Goal: Communication & Community: Answer question/provide support

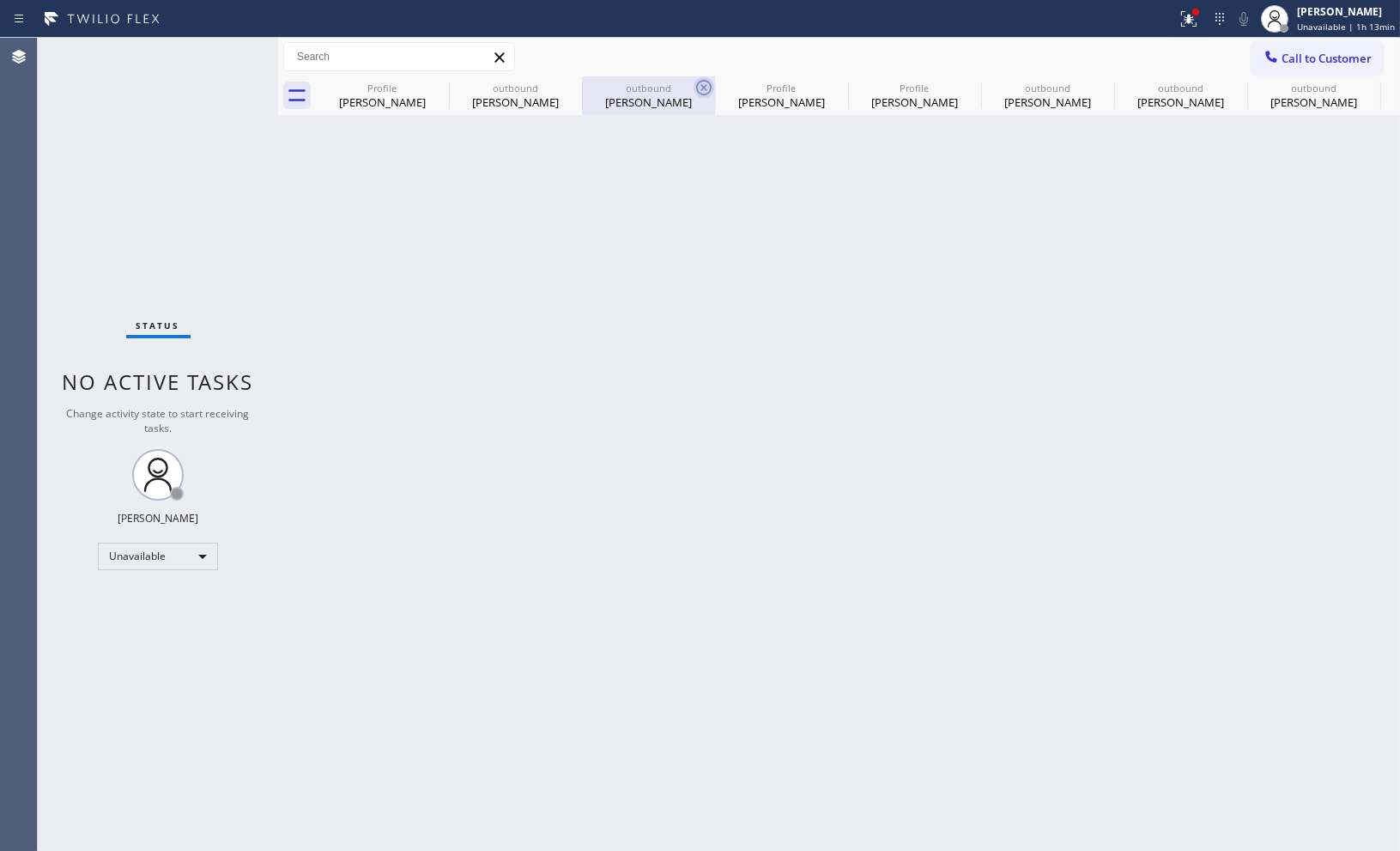
click at [0, 0] on icon at bounding box center [0, 0] width 0 height 0
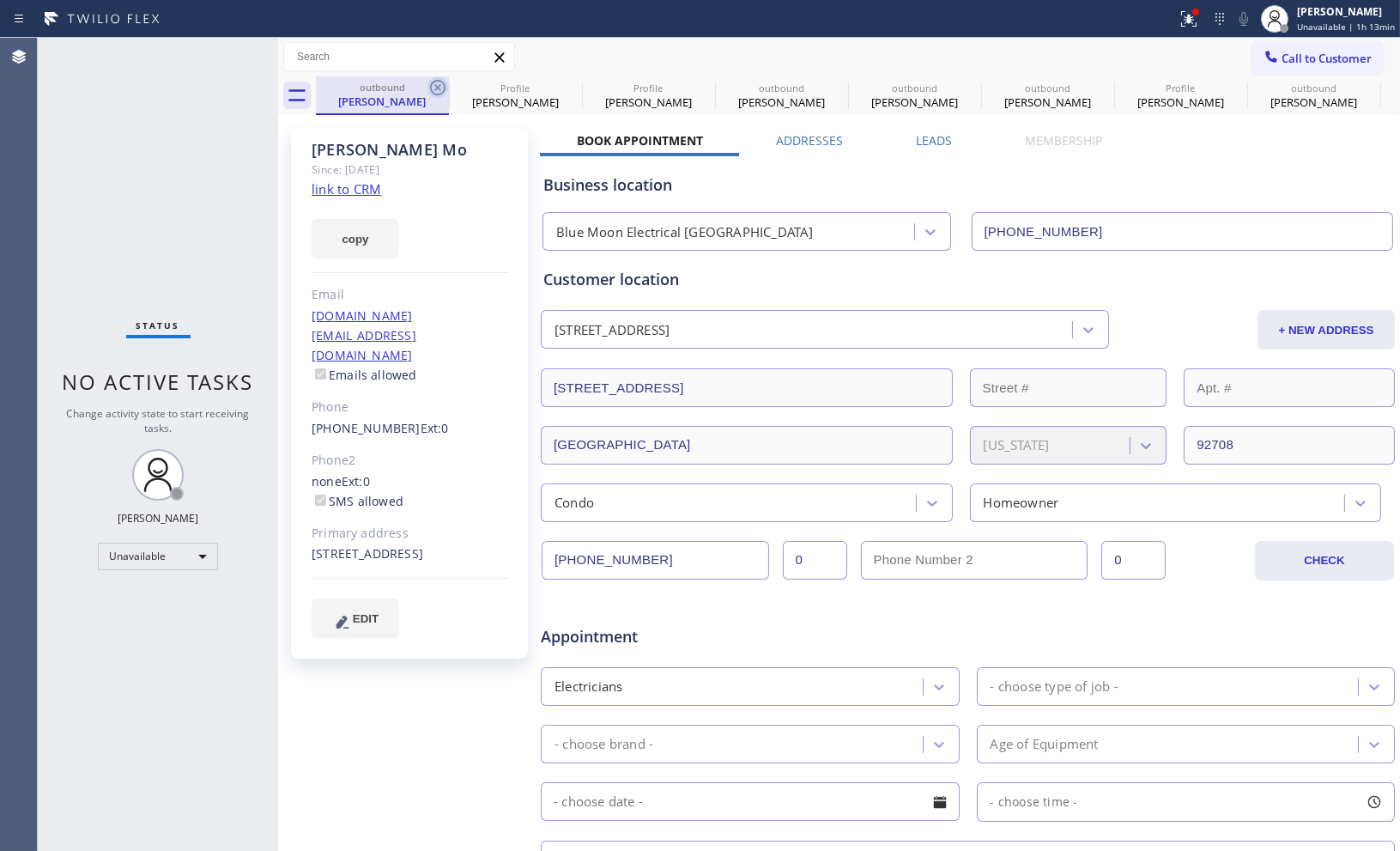
click at [434, 90] on icon at bounding box center [437, 87] width 20 height 20
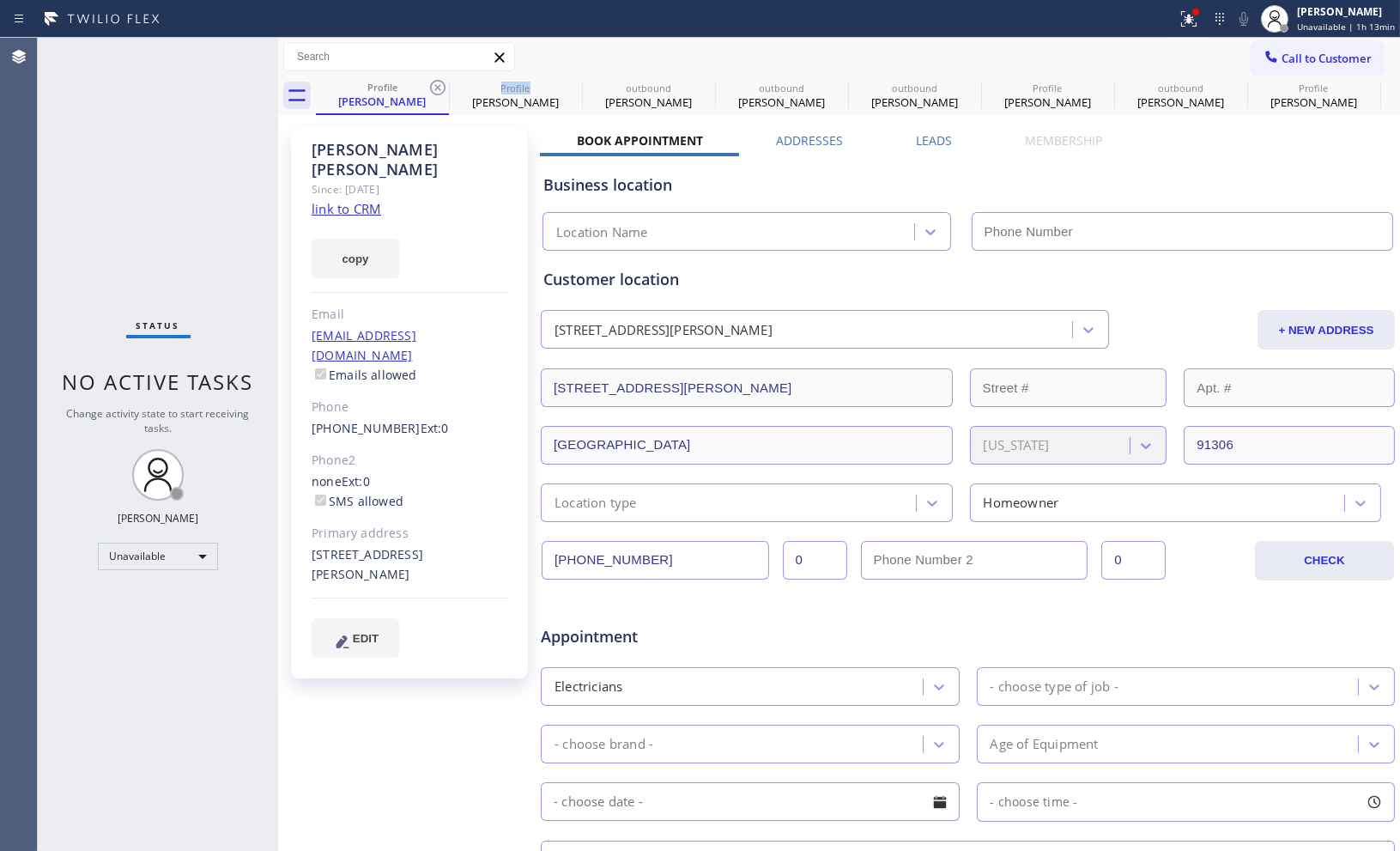
click at [434, 90] on icon at bounding box center [437, 87] width 20 height 20
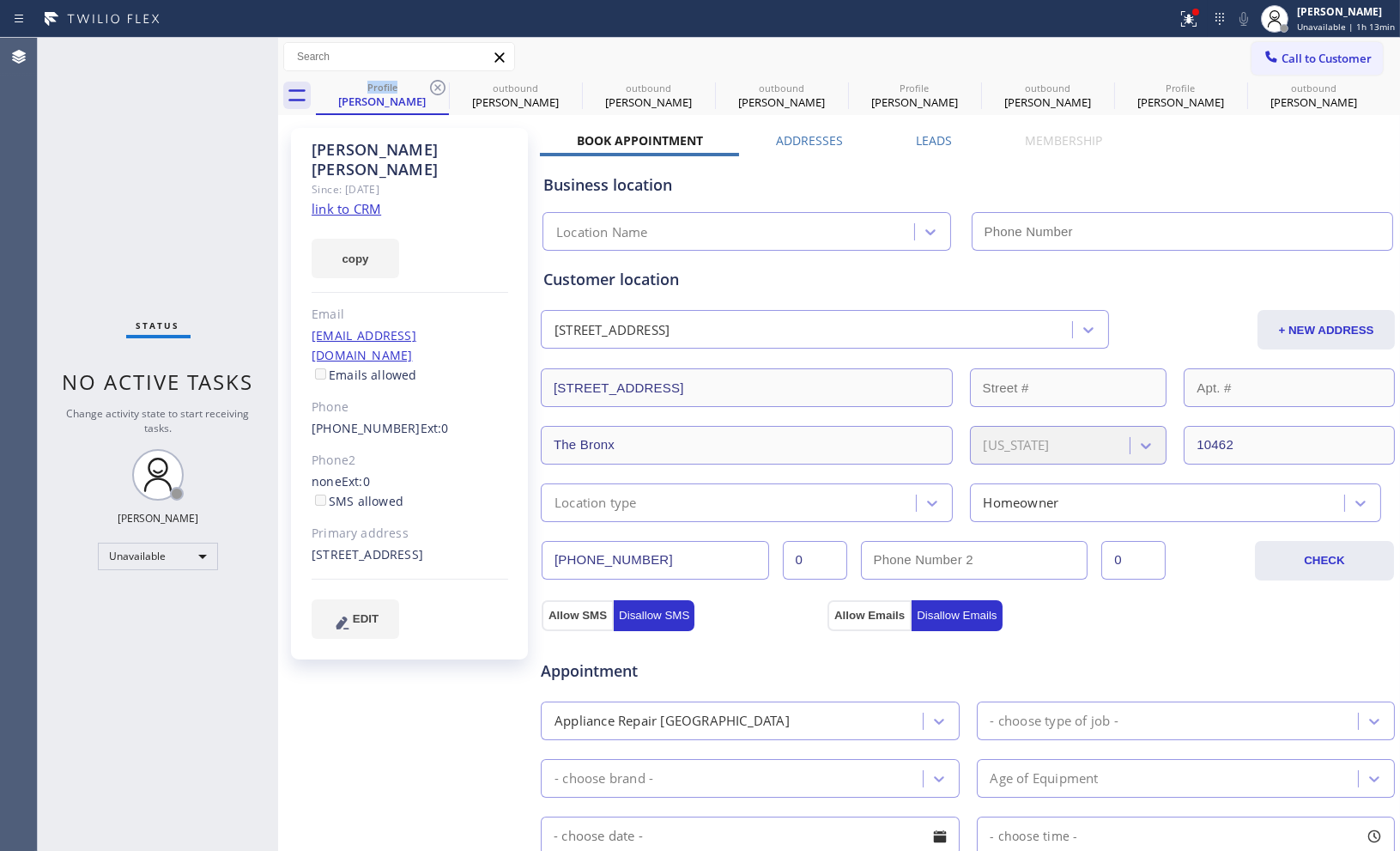
click at [434, 90] on icon at bounding box center [437, 87] width 20 height 20
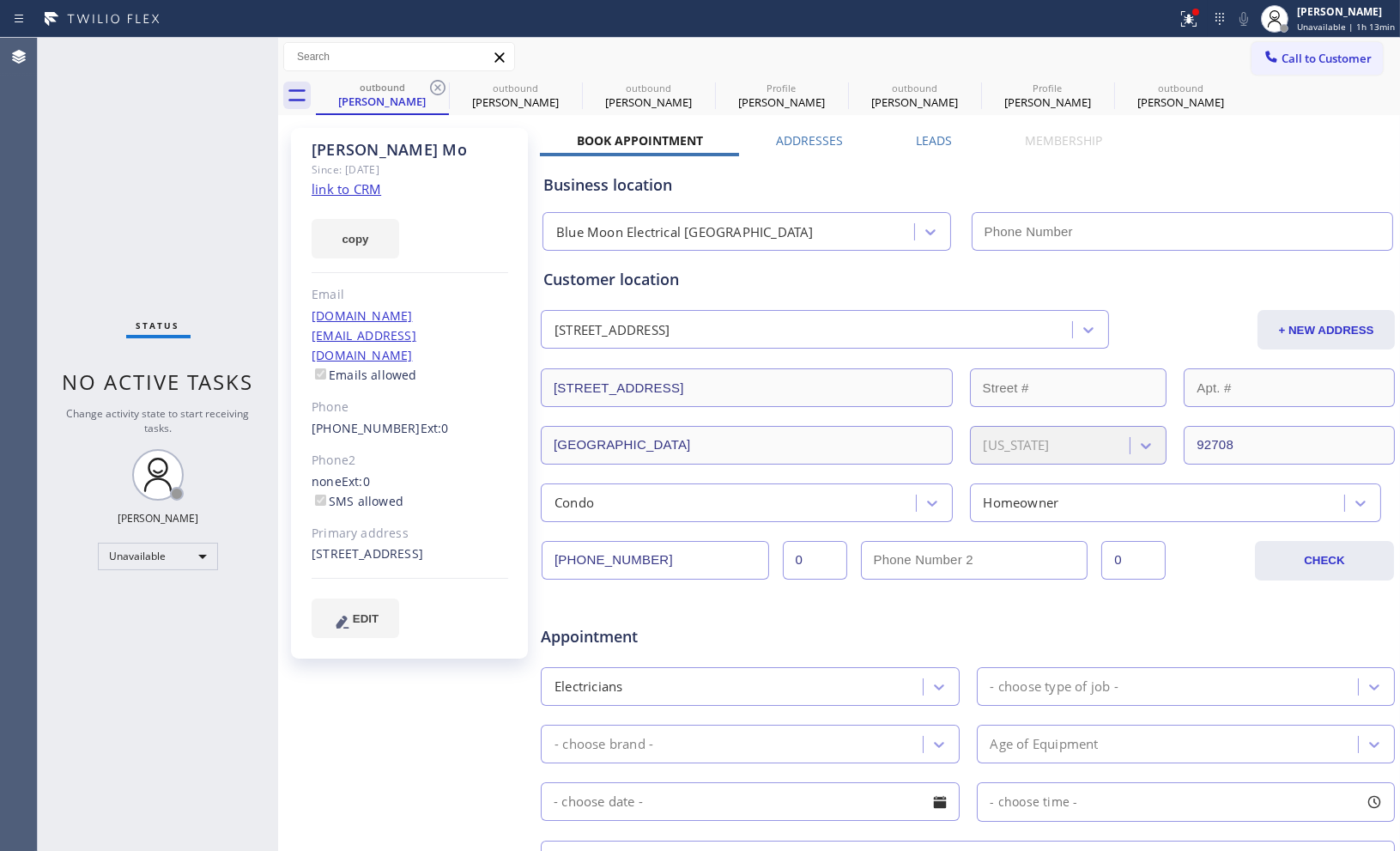
click at [434, 90] on icon at bounding box center [437, 87] width 20 height 20
click at [0, 0] on icon at bounding box center [0, 0] width 0 height 0
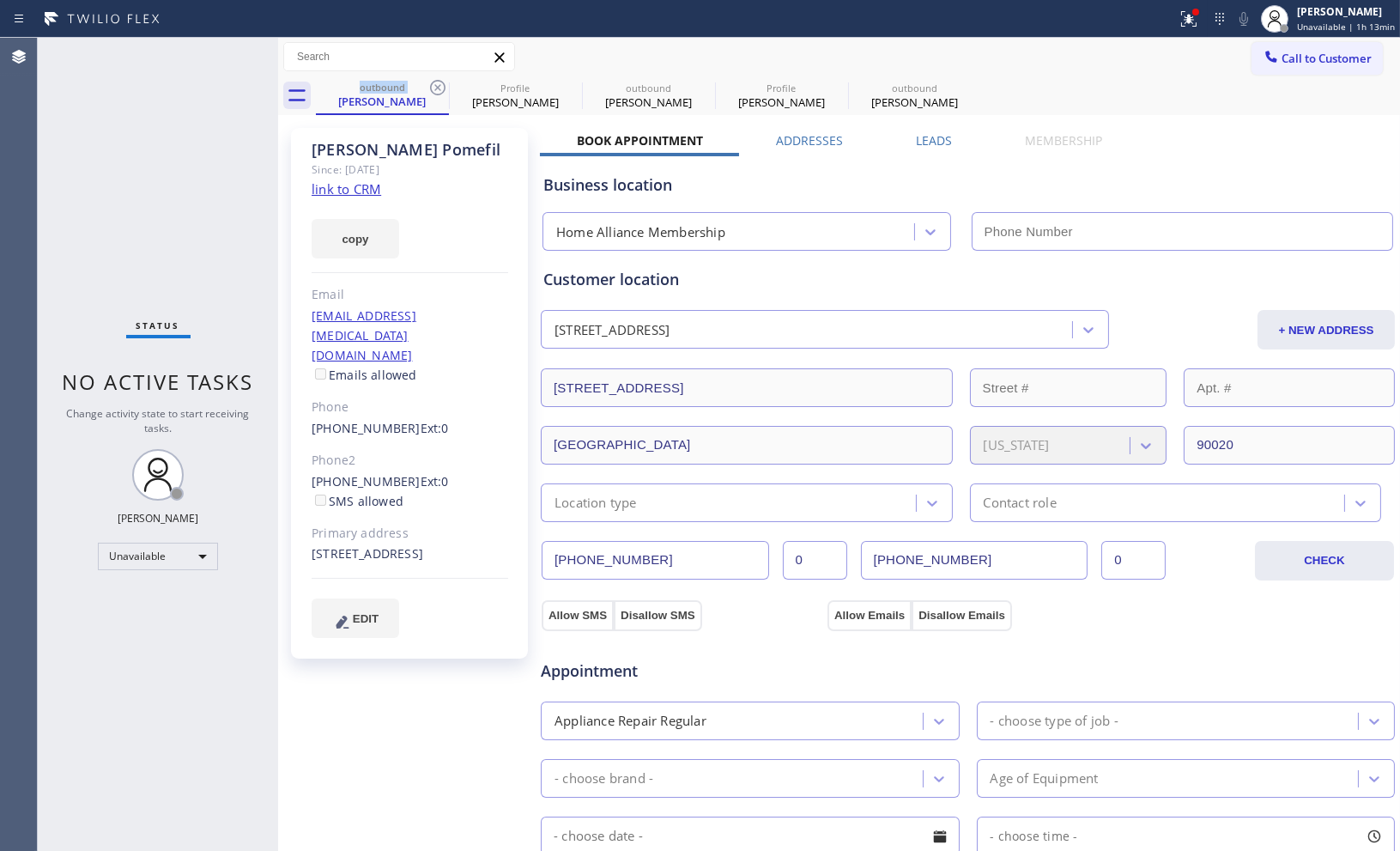
type input "[PHONE_NUMBER]"
click at [705, 86] on icon at bounding box center [704, 88] width 15 height 15
type input "[PHONE_NUMBER]"
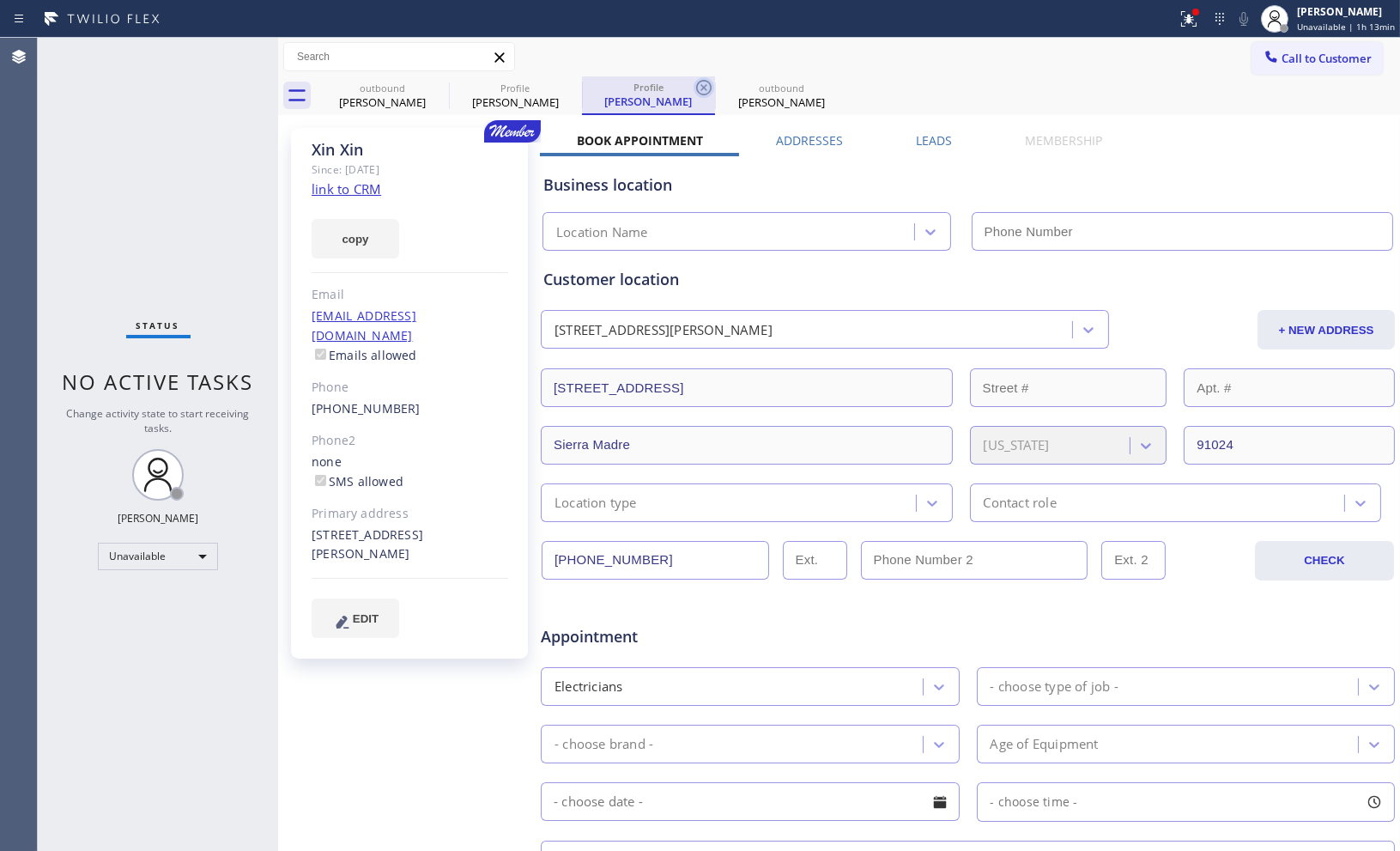
click at [700, 90] on icon at bounding box center [703, 87] width 20 height 20
click at [1203, 191] on div "Business location" at bounding box center [968, 185] width 849 height 23
click at [202, 683] on div "Status No active tasks Change activity state to start receiving tasks. [PERSON_…" at bounding box center [158, 444] width 241 height 813
click at [1317, 59] on span "Call to Customer" at bounding box center [1327, 59] width 90 height 15
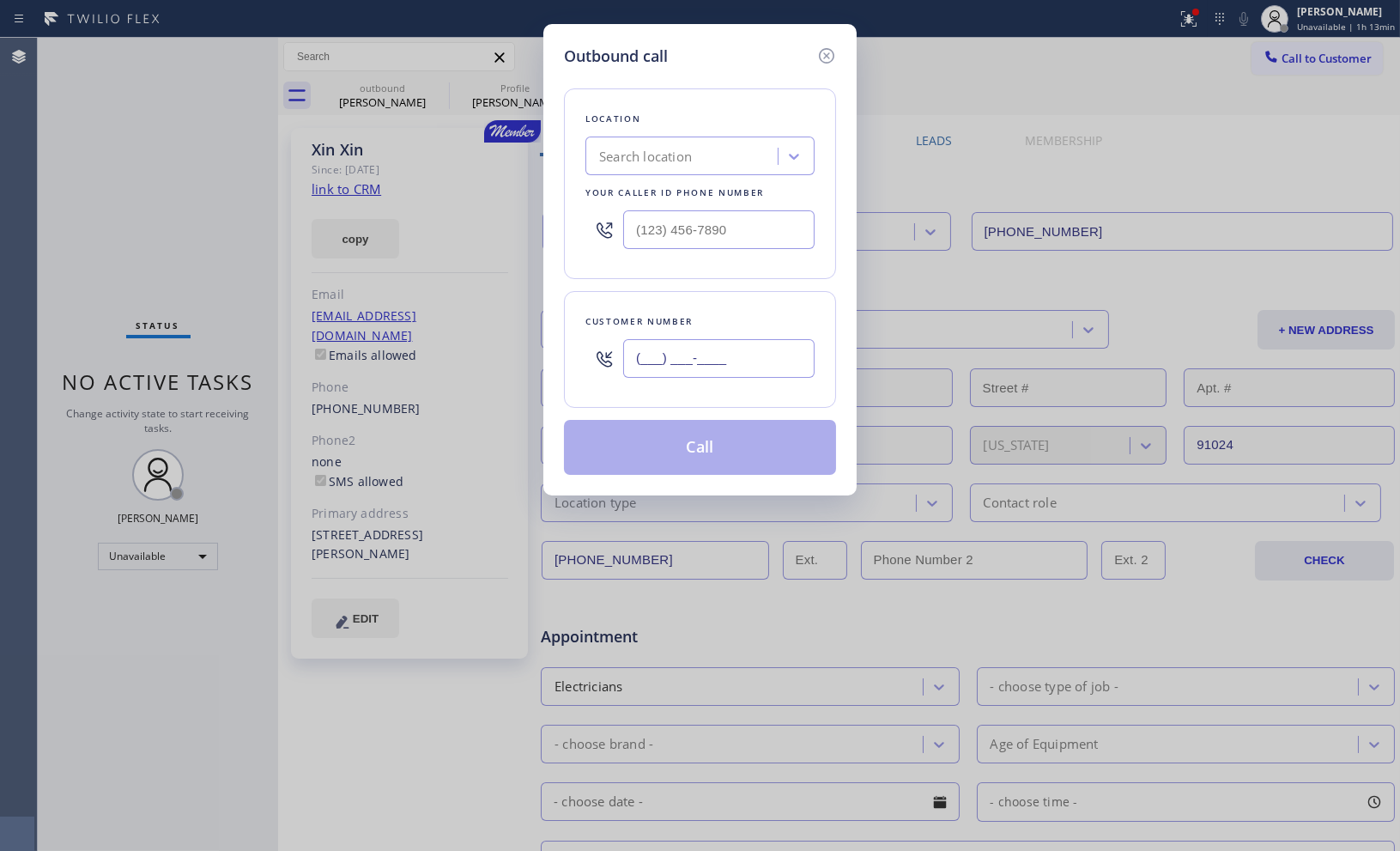
click at [765, 368] on input "(___) ___-____" at bounding box center [719, 358] width 191 height 39
paste input "406) 800-4176"
type input "[PHONE_NUMBER]"
click at [795, 158] on icon at bounding box center [794, 157] width 11 height 6
click at [771, 301] on div "Customer number [PHONE_NUMBER]" at bounding box center [700, 348] width 272 height 116
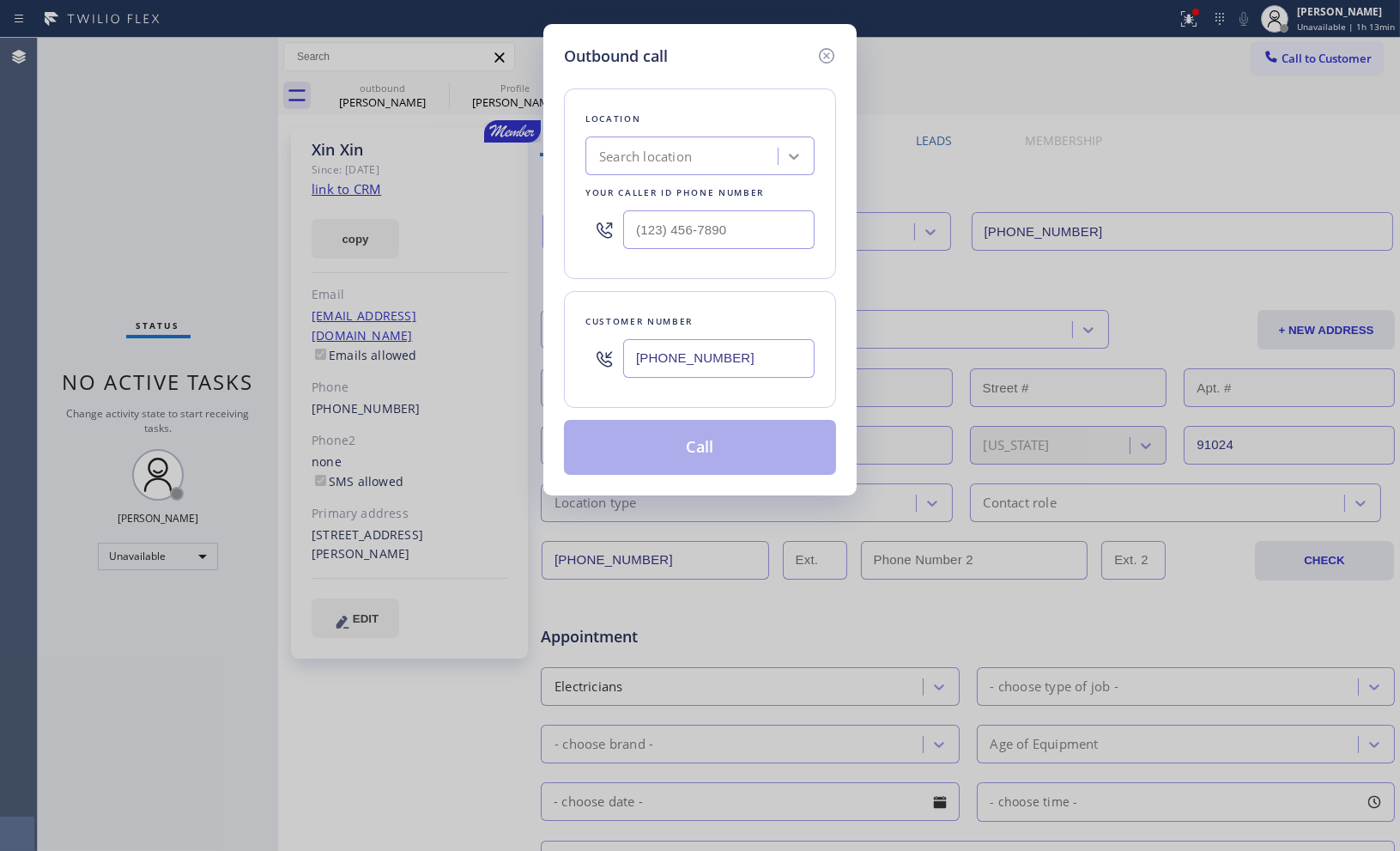
click at [788, 147] on icon at bounding box center [794, 156] width 17 height 17
click at [726, 151] on div "Search location" at bounding box center [684, 156] width 188 height 30
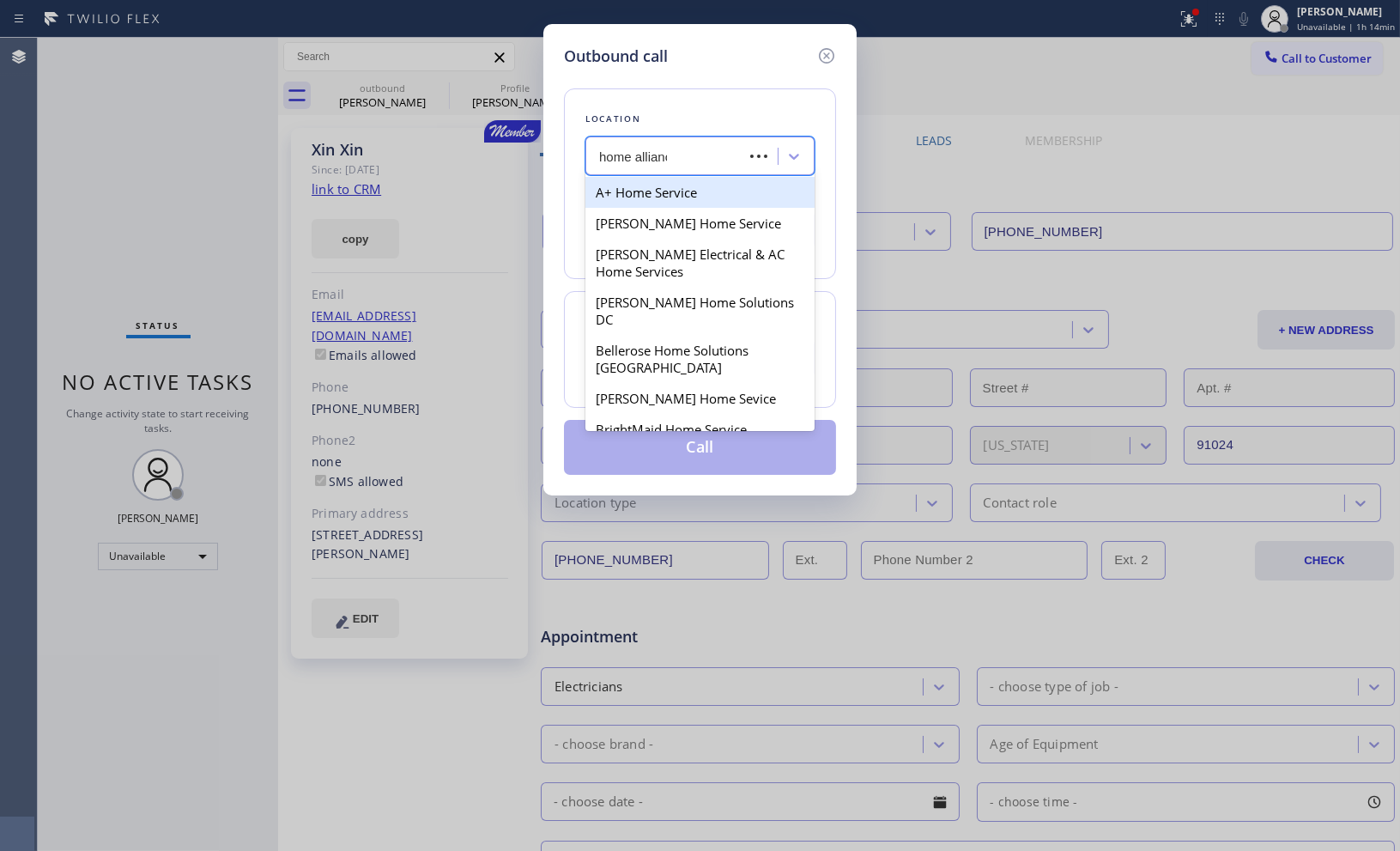
type input "home alliance"
click at [704, 191] on div "Home Alliance" at bounding box center [700, 193] width 229 height 31
type input "[PHONE_NUMBER]"
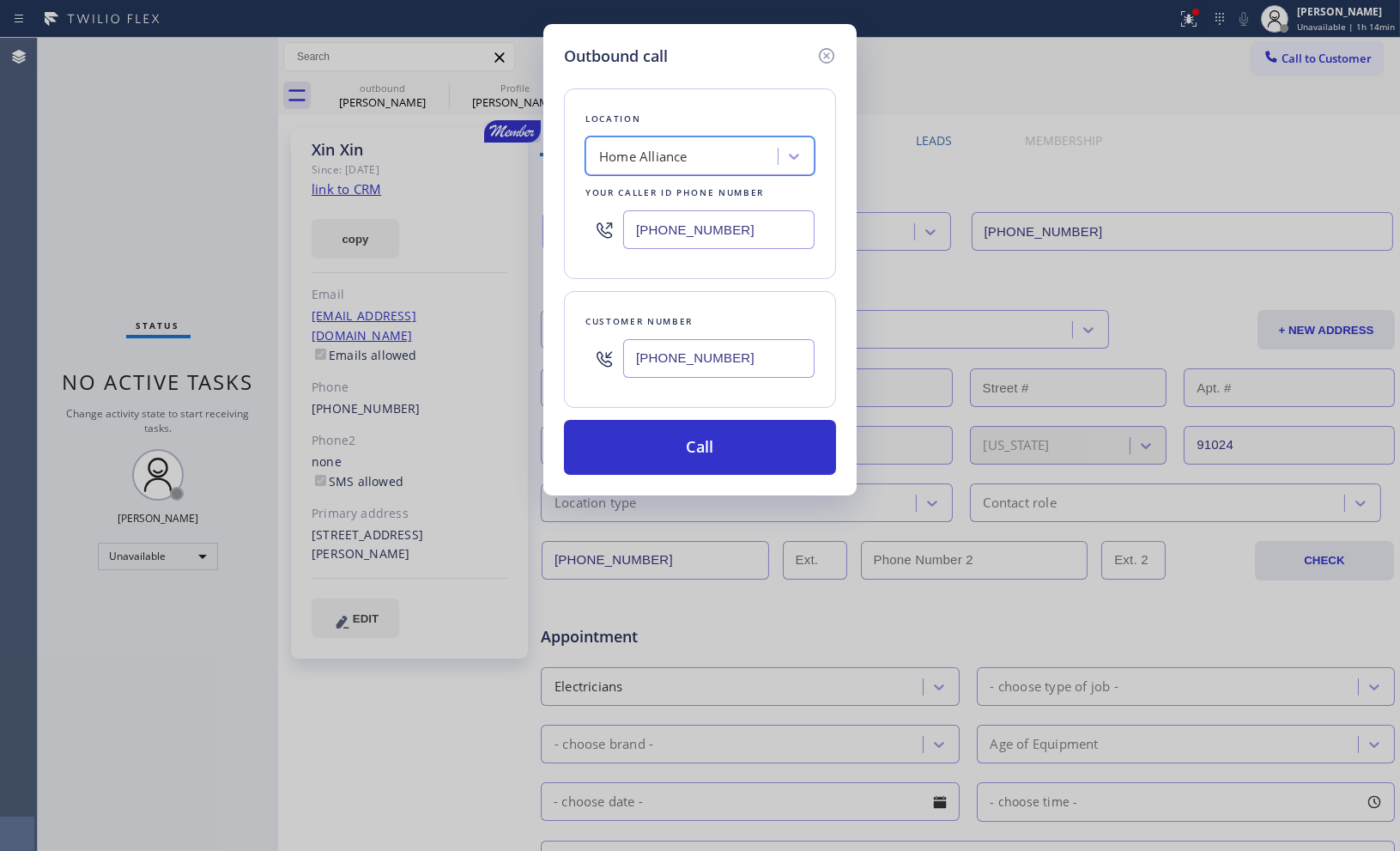
click at [785, 269] on div "Location option Home Alliance, selected. 100 results available. Select is focus…" at bounding box center [700, 184] width 272 height 191
click at [732, 440] on button "Call" at bounding box center [700, 447] width 272 height 55
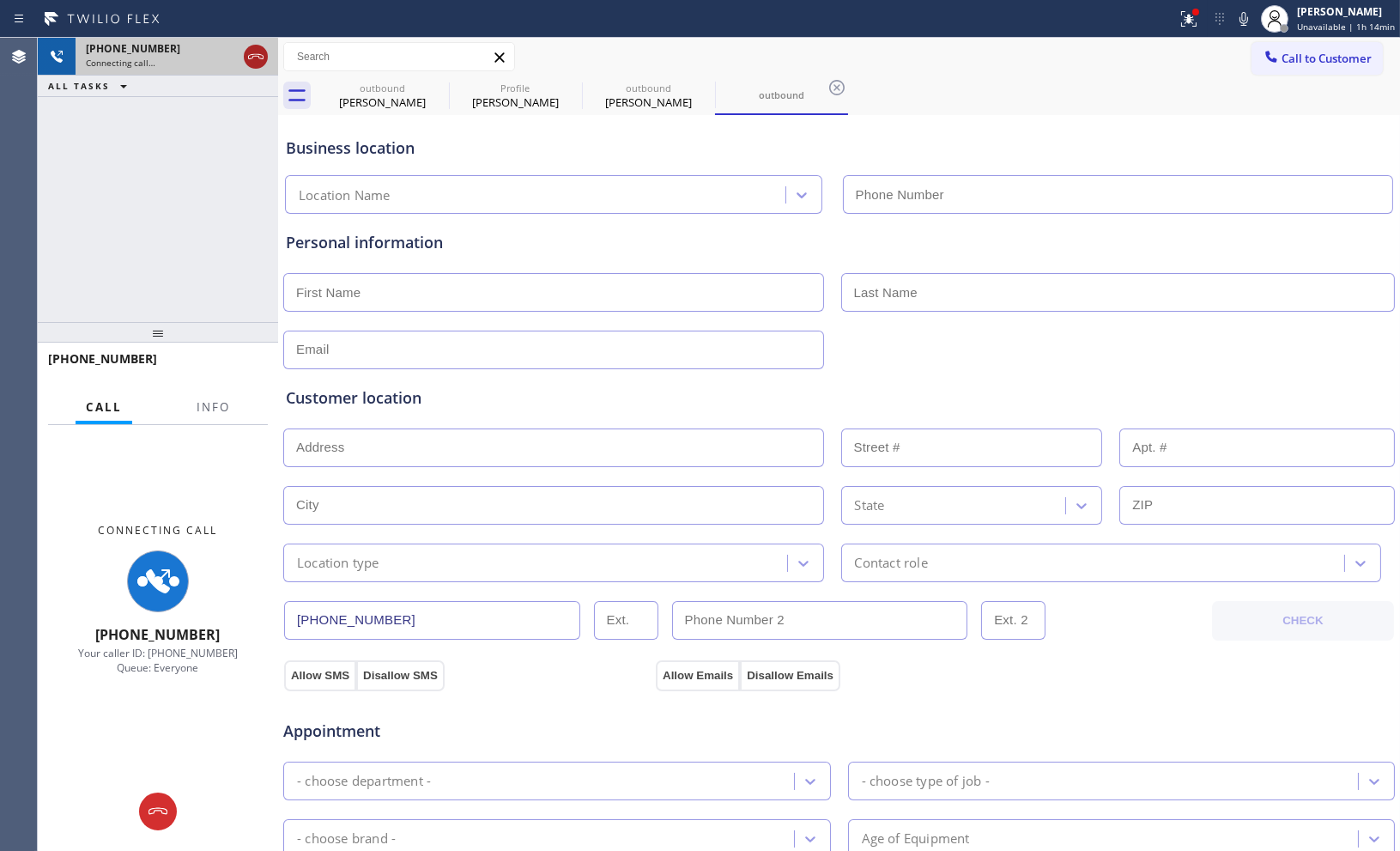
type input "[PHONE_NUMBER]"
click at [253, 63] on icon at bounding box center [255, 56] width 20 height 20
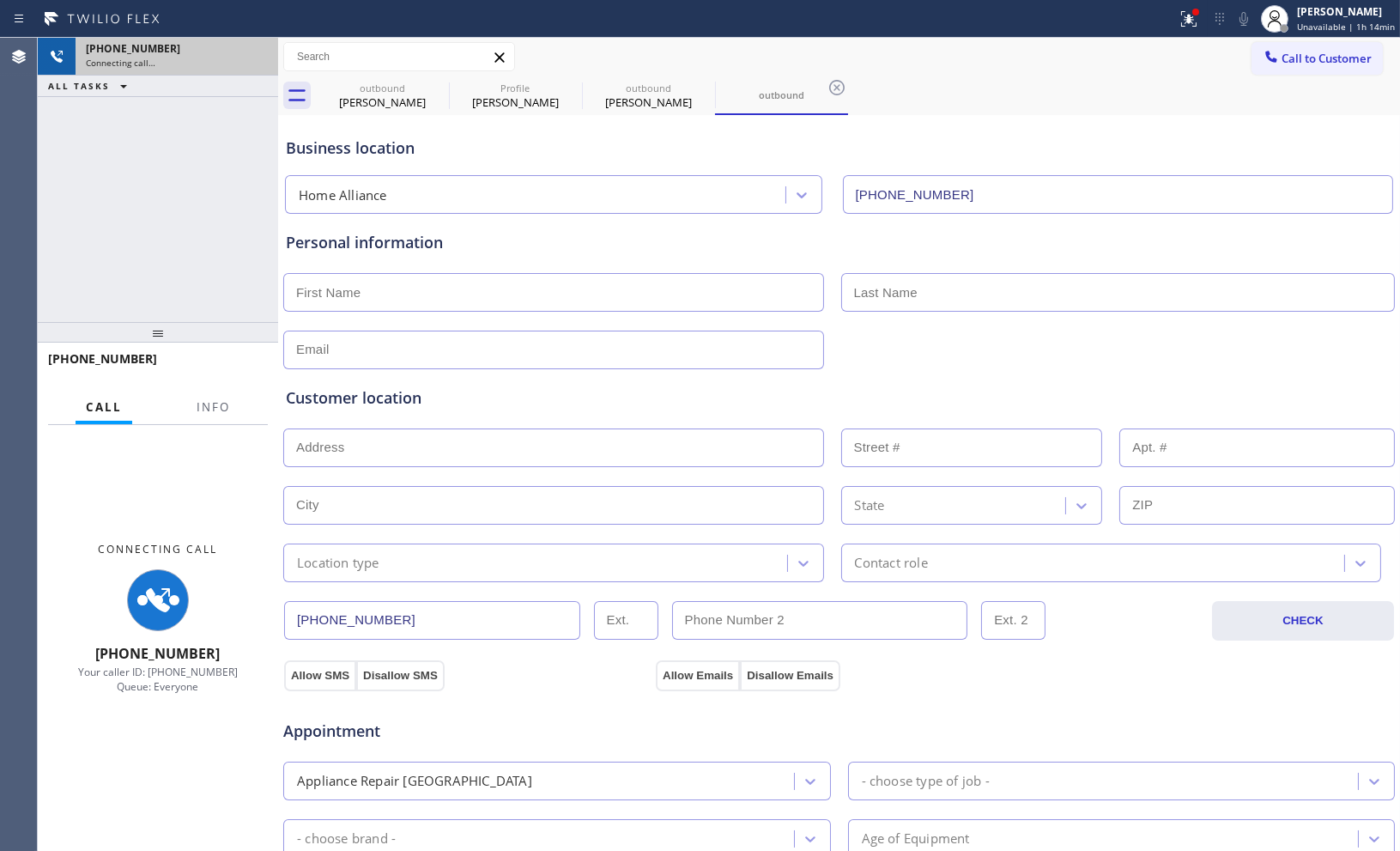
click at [180, 199] on div "[PHONE_NUMBER] Connecting call… ALL TASKS ALL TASKS ACTIVE TASKS TASKS IN WRAP …" at bounding box center [158, 179] width 241 height 284
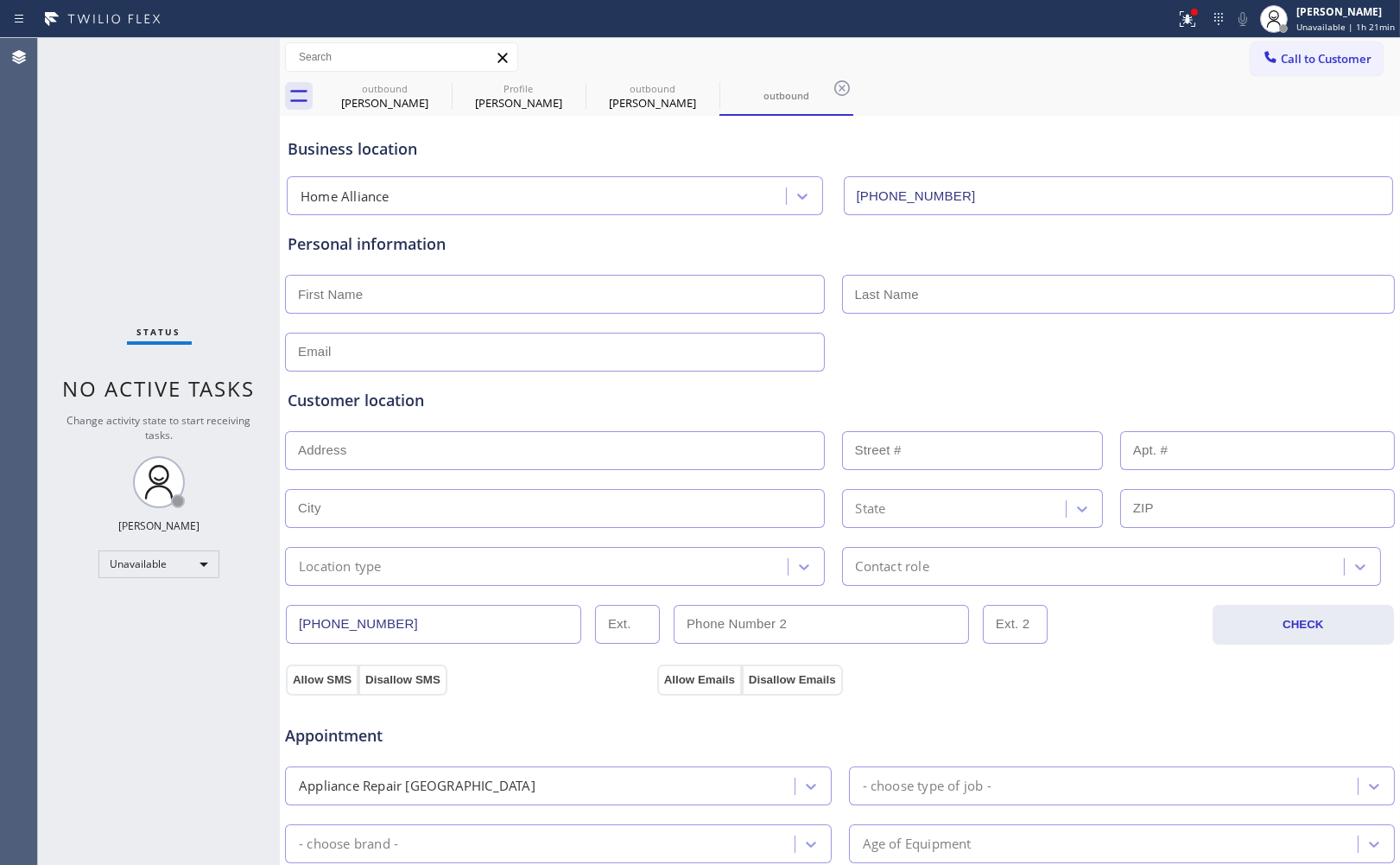
click at [1018, 156] on div "Business location" at bounding box center [839, 149] width 1105 height 23
click at [1044, 165] on div "Business location Home Alliance [PHONE_NUMBER]" at bounding box center [840, 168] width 1111 height 95
